Goal: Task Accomplishment & Management: Manage account settings

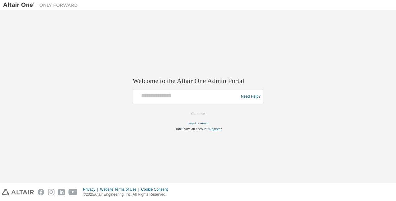
click at [215, 101] on div at bounding box center [187, 97] width 103 height 12
click at [193, 100] on div at bounding box center [187, 97] width 103 height 12
click at [162, 100] on div at bounding box center [187, 97] width 103 height 12
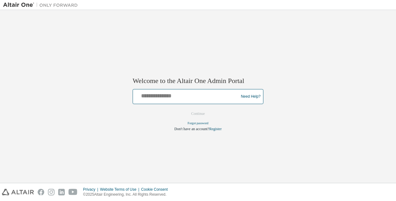
click at [163, 97] on input "text" at bounding box center [187, 95] width 103 height 9
type input "**********"
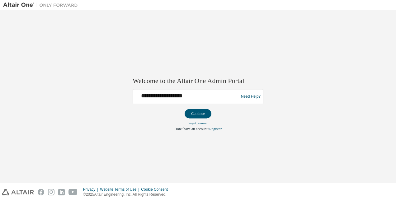
click at [191, 112] on button "Continue" at bounding box center [198, 113] width 27 height 9
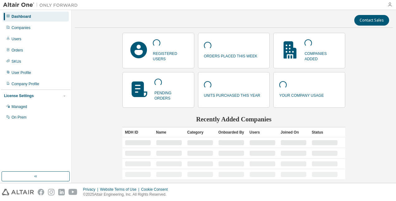
click at [391, 3] on icon "button" at bounding box center [390, 4] width 5 height 5
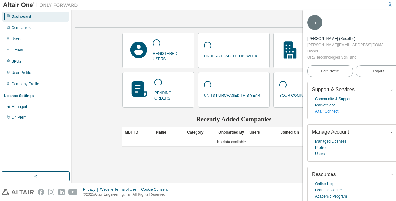
click at [326, 108] on link "Altair Connect" at bounding box center [326, 111] width 23 height 6
click at [377, 68] on span "Logout" at bounding box center [379, 71] width 12 height 6
